Goal: Task Accomplishment & Management: Manage account settings

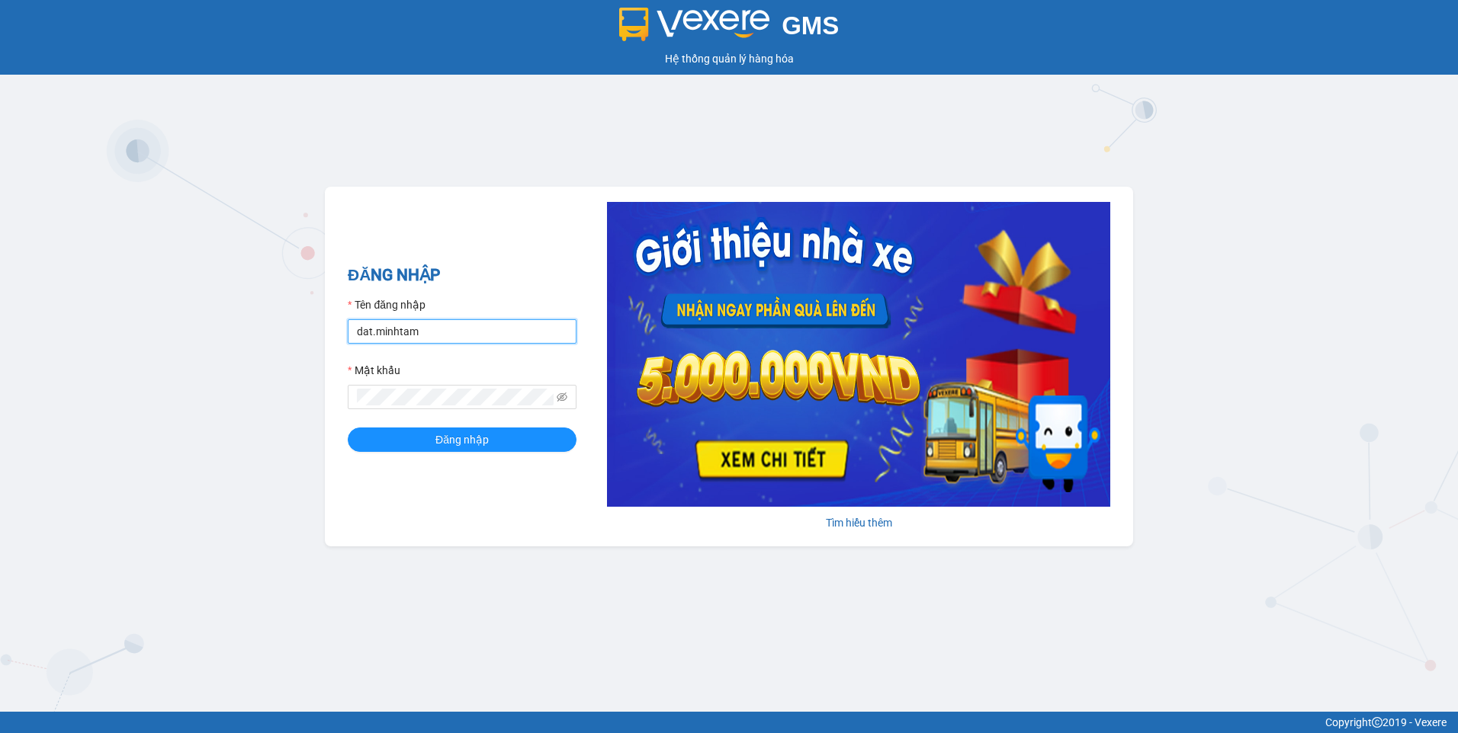
click at [454, 332] on input "dat.minhtam" at bounding box center [462, 331] width 229 height 24
click at [510, 278] on h2 "ĐĂNG NHẬP" at bounding box center [462, 275] width 229 height 25
click at [464, 443] on span "Đăng nhập" at bounding box center [461, 440] width 53 height 17
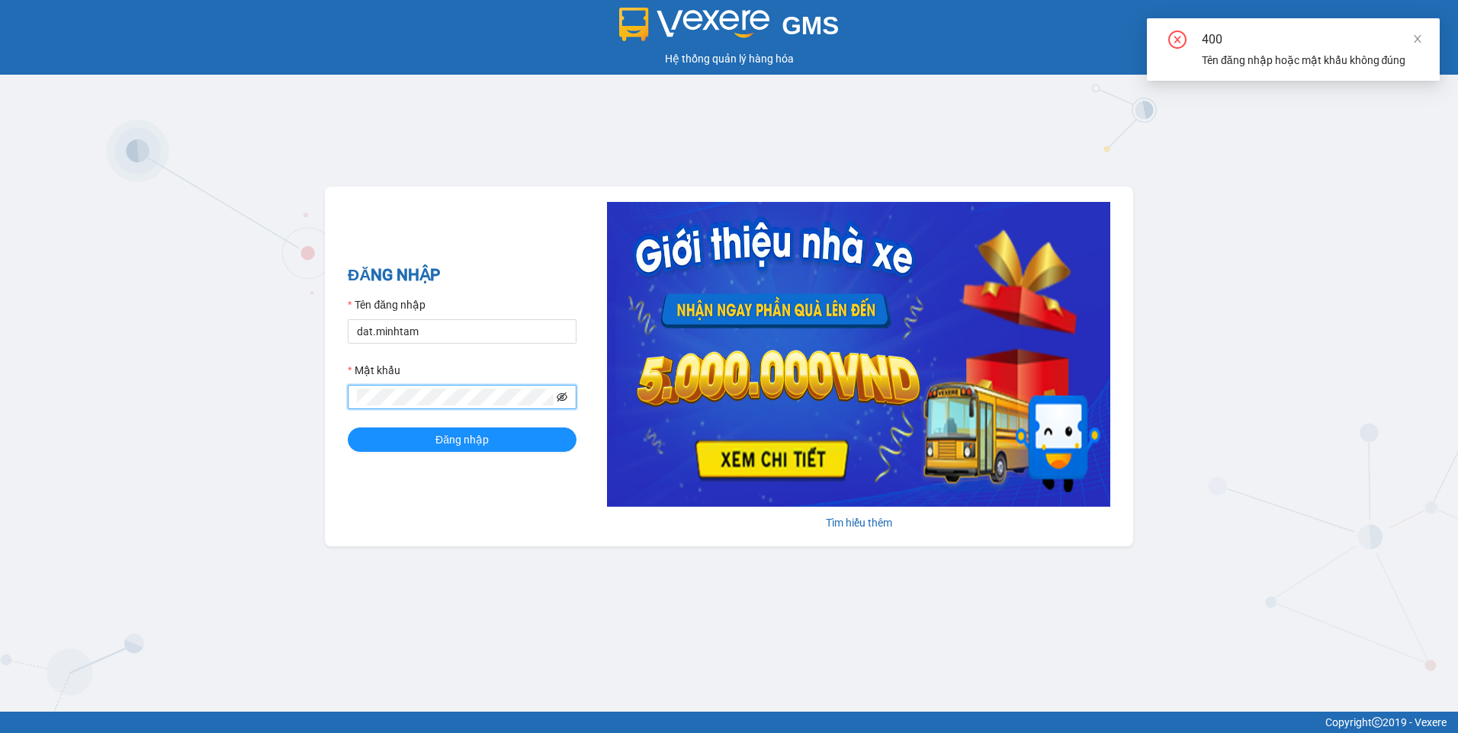
click at [566, 394] on icon "eye-invisible" at bounding box center [562, 397] width 11 height 11
click at [566, 394] on icon "eye" at bounding box center [562, 397] width 11 height 11
drag, startPoint x: 479, startPoint y: 330, endPoint x: 309, endPoint y: 346, distance: 170.8
click at [307, 346] on div "GMS Hệ thống quản lý hàng hóa ĐĂNG NHẬP Tên đăng nhập dat.minhtam Mật khẩu Đăng…" at bounding box center [729, 356] width 1458 height 712
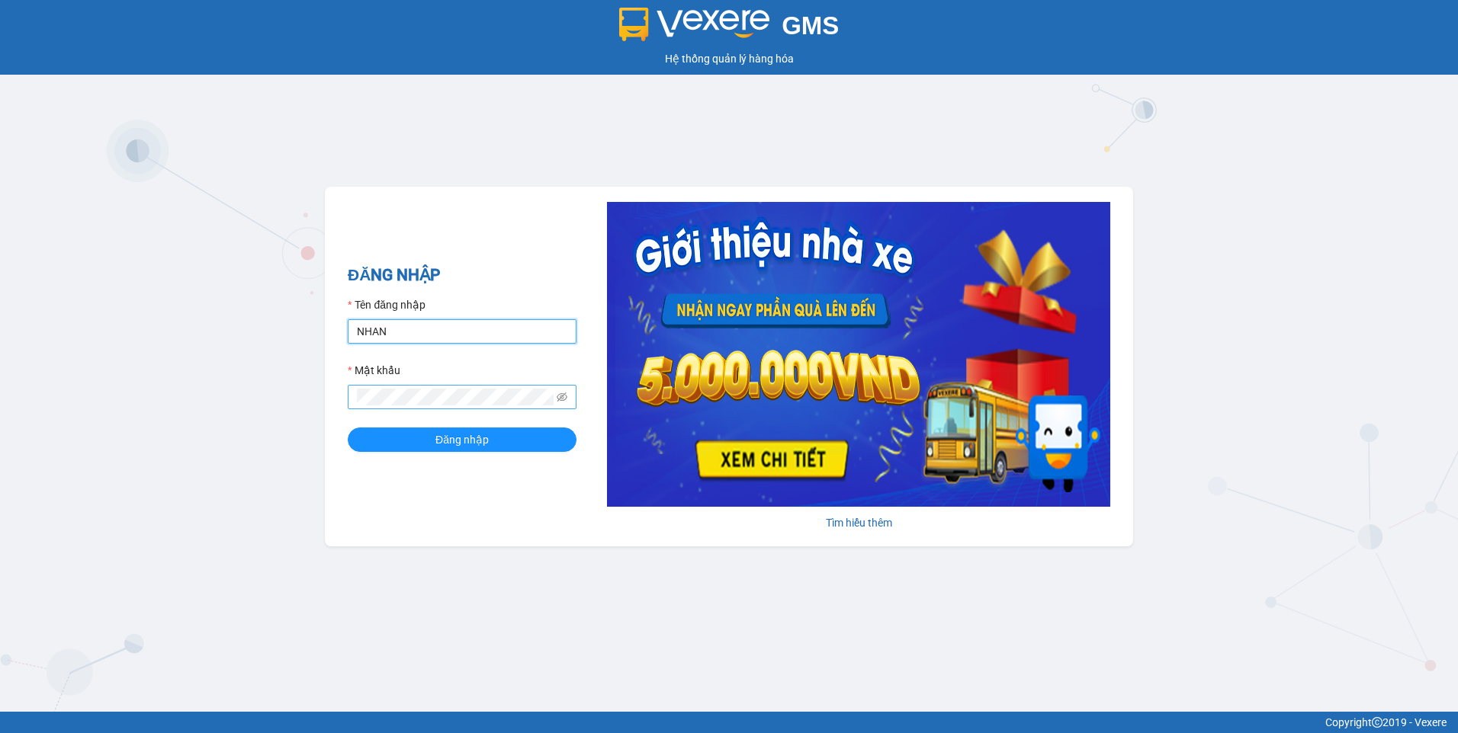
click at [373, 332] on input "NHAN" at bounding box center [462, 331] width 229 height 24
click at [419, 335] on input "NHAN" at bounding box center [462, 331] width 229 height 24
click at [475, 281] on h2 "ĐĂNG NHẬP" at bounding box center [462, 275] width 229 height 25
click at [442, 323] on input "NHAN" at bounding box center [462, 331] width 229 height 24
type input "nhanbt.minhtam"
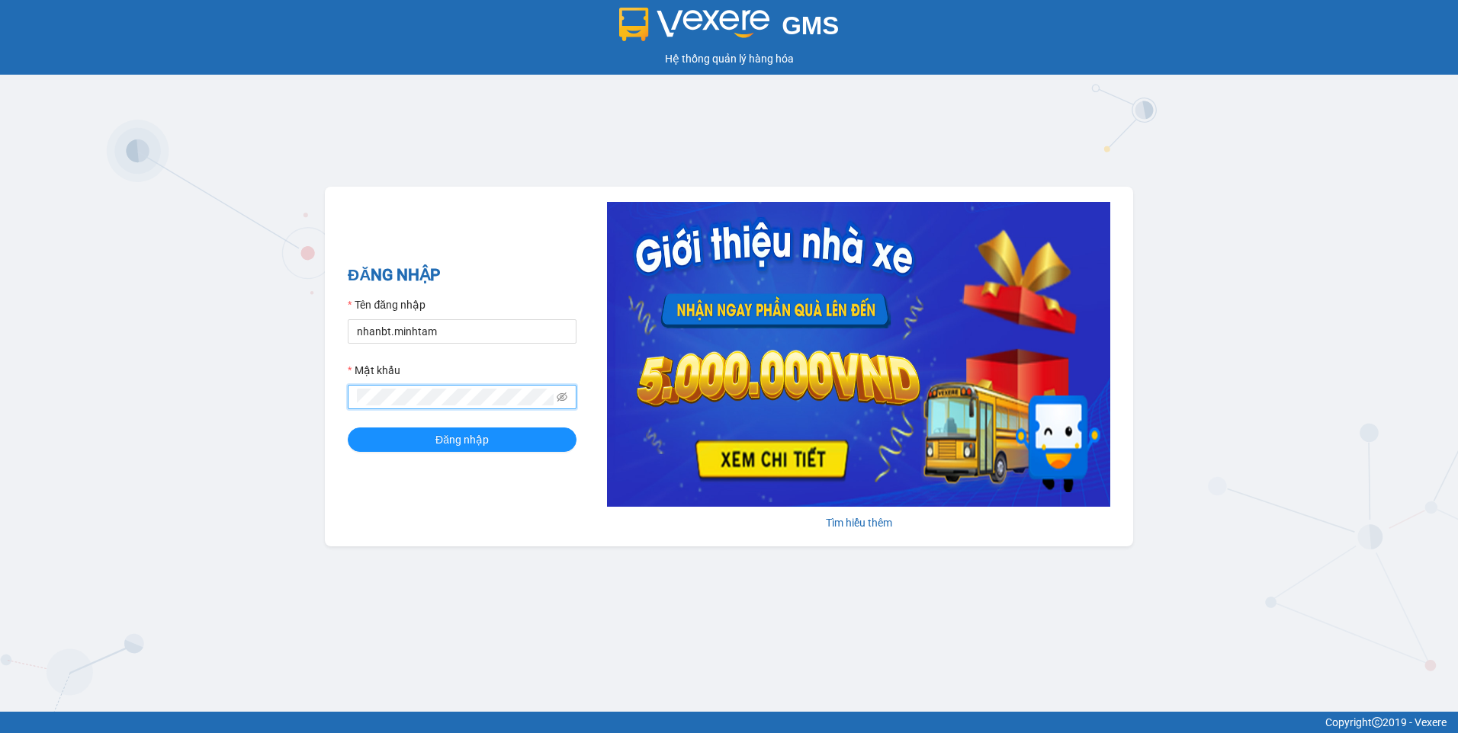
click at [319, 394] on div "GMS Hệ thống quản lý hàng hóa ĐĂNG NHẬP Tên đăng nhập nhanbt.minhtam Mật khẩu Đ…" at bounding box center [729, 356] width 1458 height 712
click at [348, 428] on button "Đăng nhập" at bounding box center [462, 440] width 229 height 24
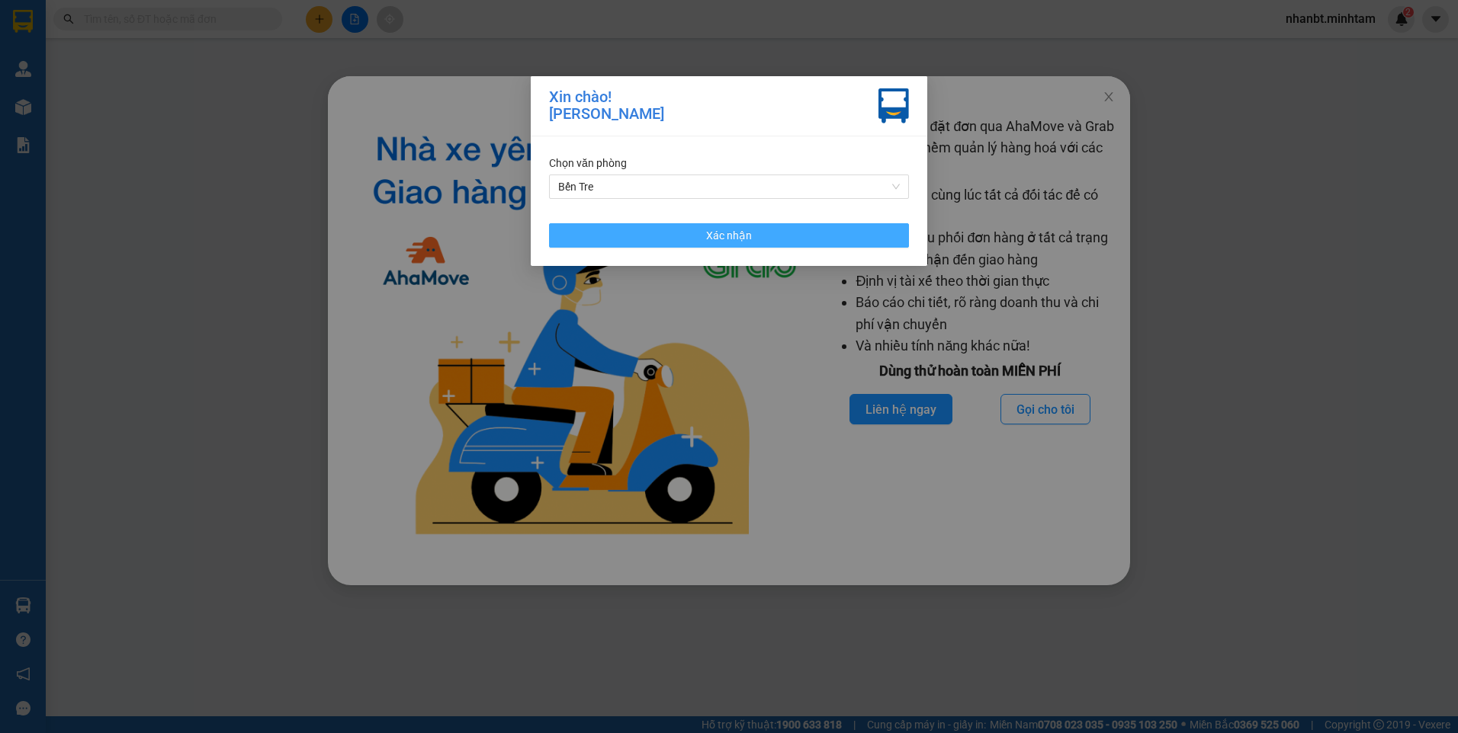
click at [693, 242] on button "Xác nhận" at bounding box center [729, 235] width 360 height 24
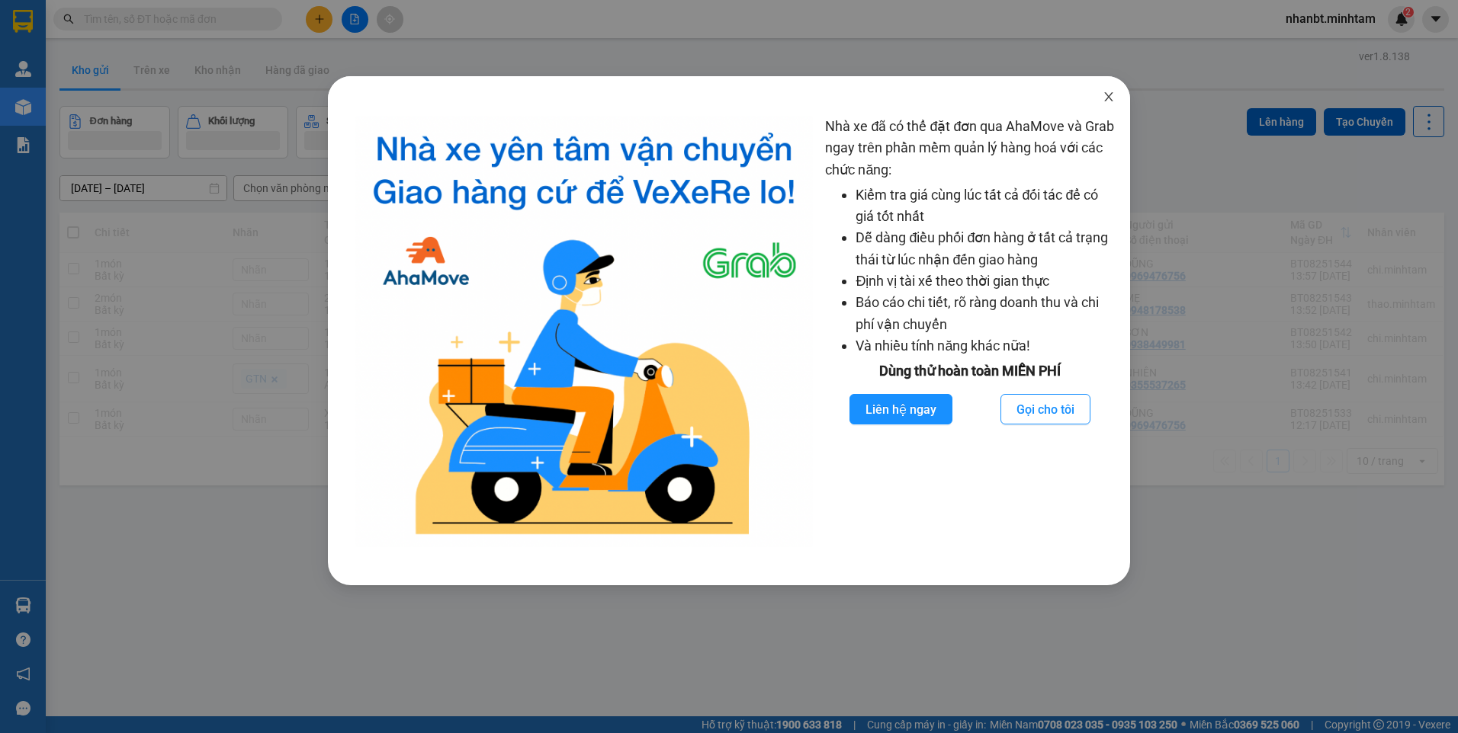
drag, startPoint x: 1108, startPoint y: 92, endPoint x: 938, endPoint y: 140, distance: 176.7
click at [1107, 92] on icon "close" at bounding box center [1109, 97] width 12 height 12
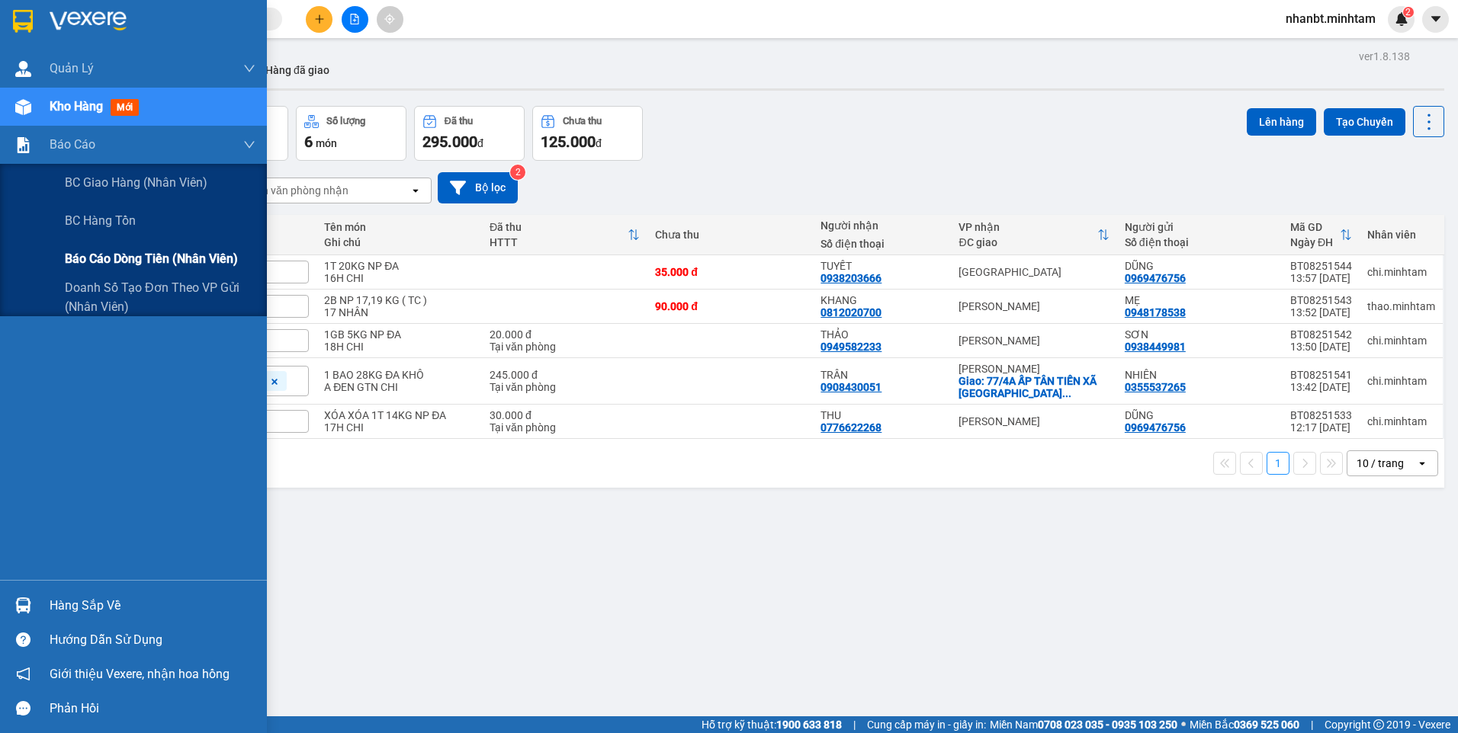
click at [83, 252] on span "Báo cáo dòng tiền (nhân viên)" at bounding box center [151, 258] width 173 height 19
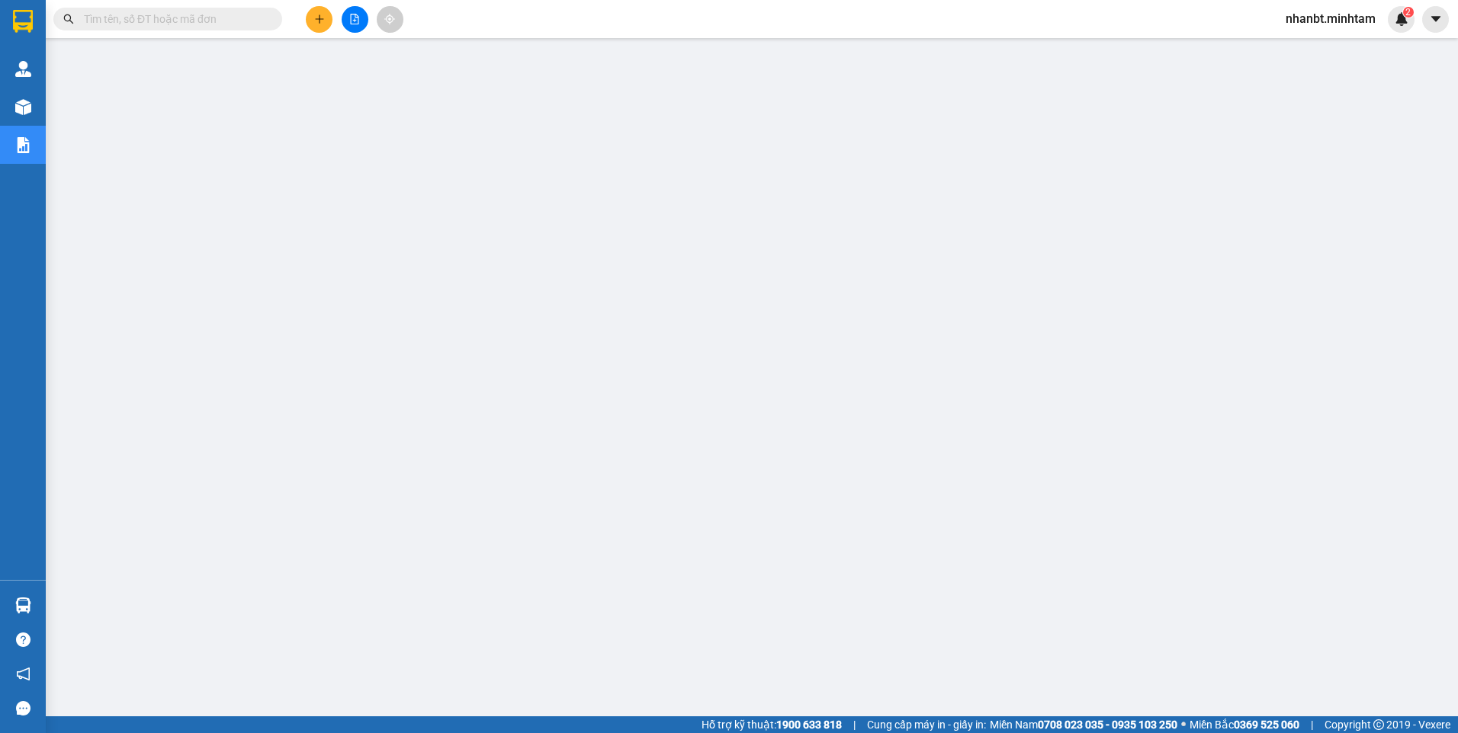
click at [1334, 14] on span "nhanbt.minhtam" at bounding box center [1330, 18] width 114 height 19
click at [1308, 49] on span "Đăng xuất" at bounding box center [1336, 47] width 83 height 17
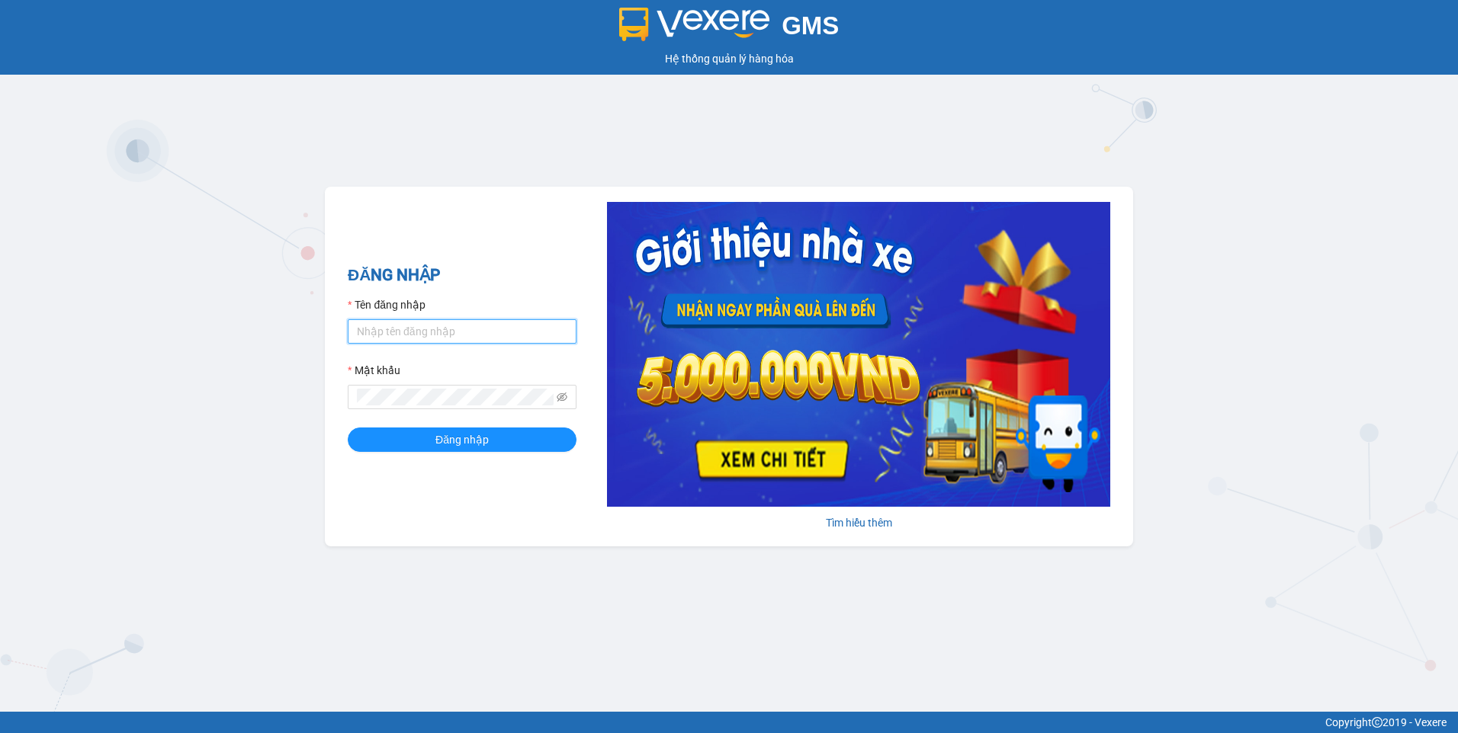
type input "dat.minhtam"
drag, startPoint x: 432, startPoint y: 331, endPoint x: 264, endPoint y: 326, distance: 168.6
click at [264, 326] on div "GMS Hệ thống quản lý hàng hóa ĐĂNG NHẬP Tên đăng nhập dat.minhtam Mật khẩu Đăng…" at bounding box center [729, 356] width 1458 height 712
